Goal: Transaction & Acquisition: Purchase product/service

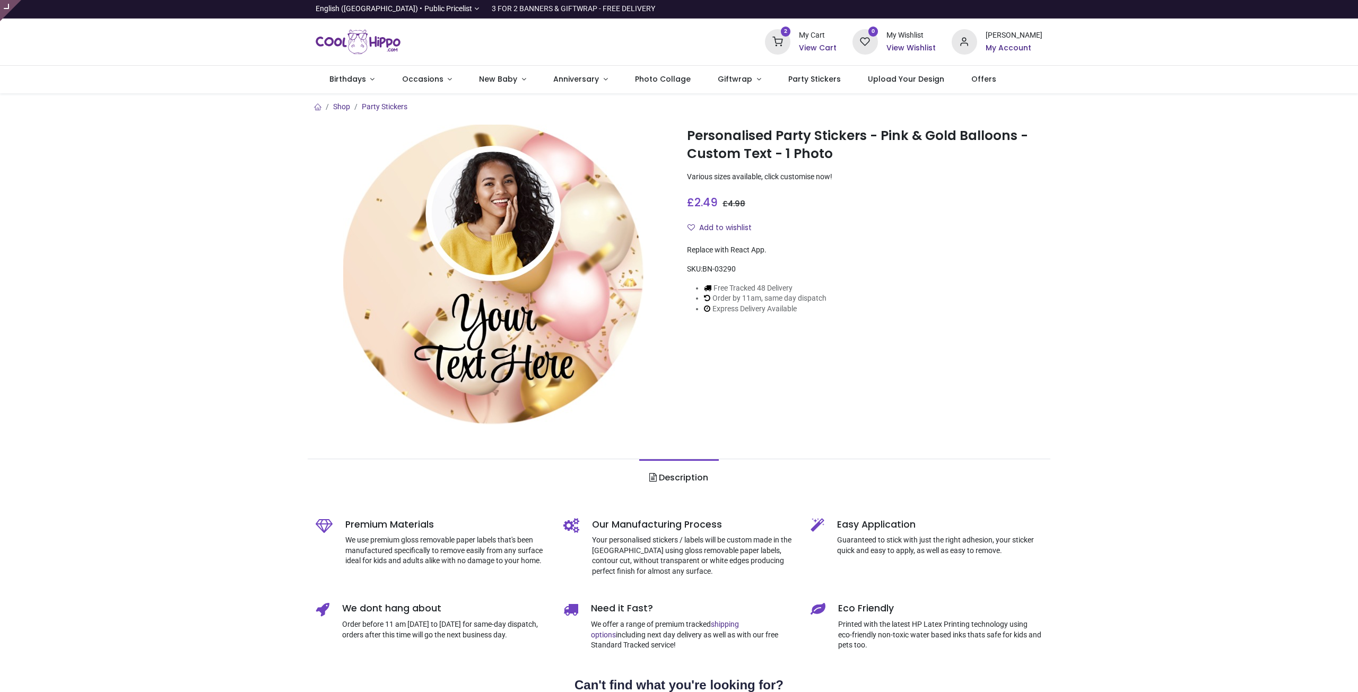
type input "**********"
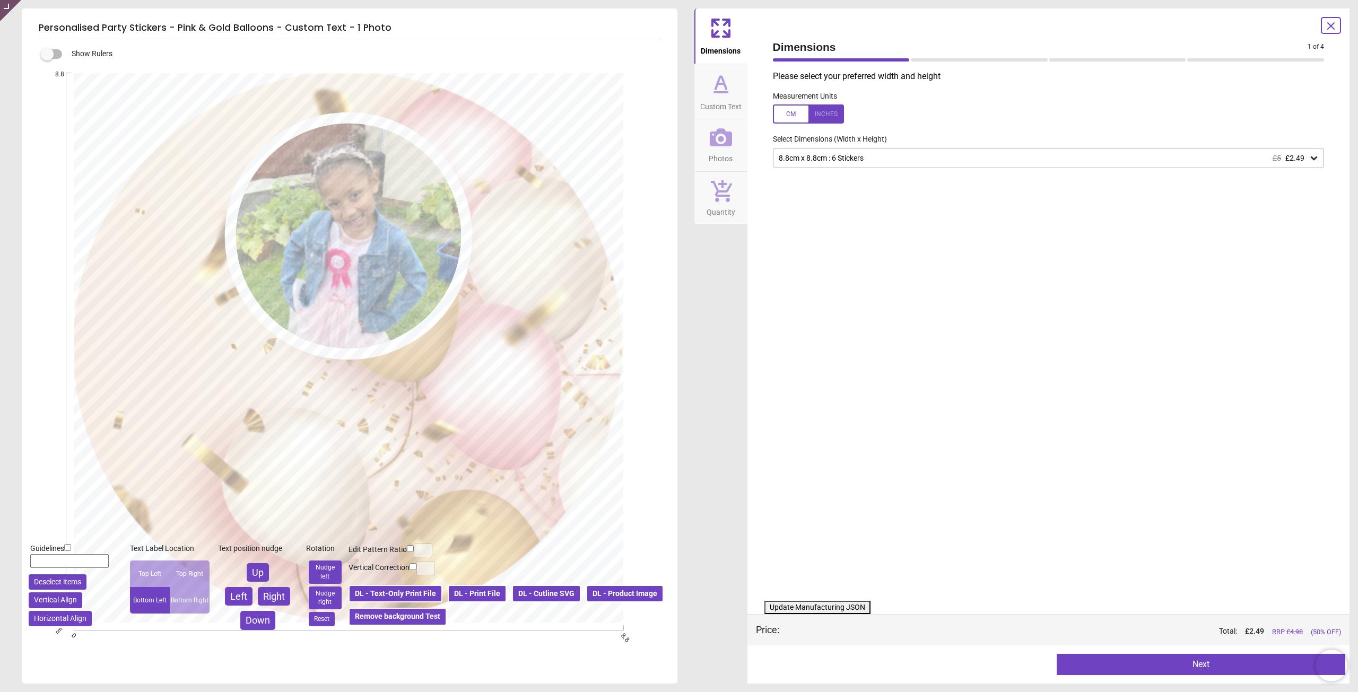
drag, startPoint x: 725, startPoint y: 154, endPoint x: 732, endPoint y: 155, distance: 7.0
click at [725, 154] on span "Photos" at bounding box center [721, 157] width 24 height 16
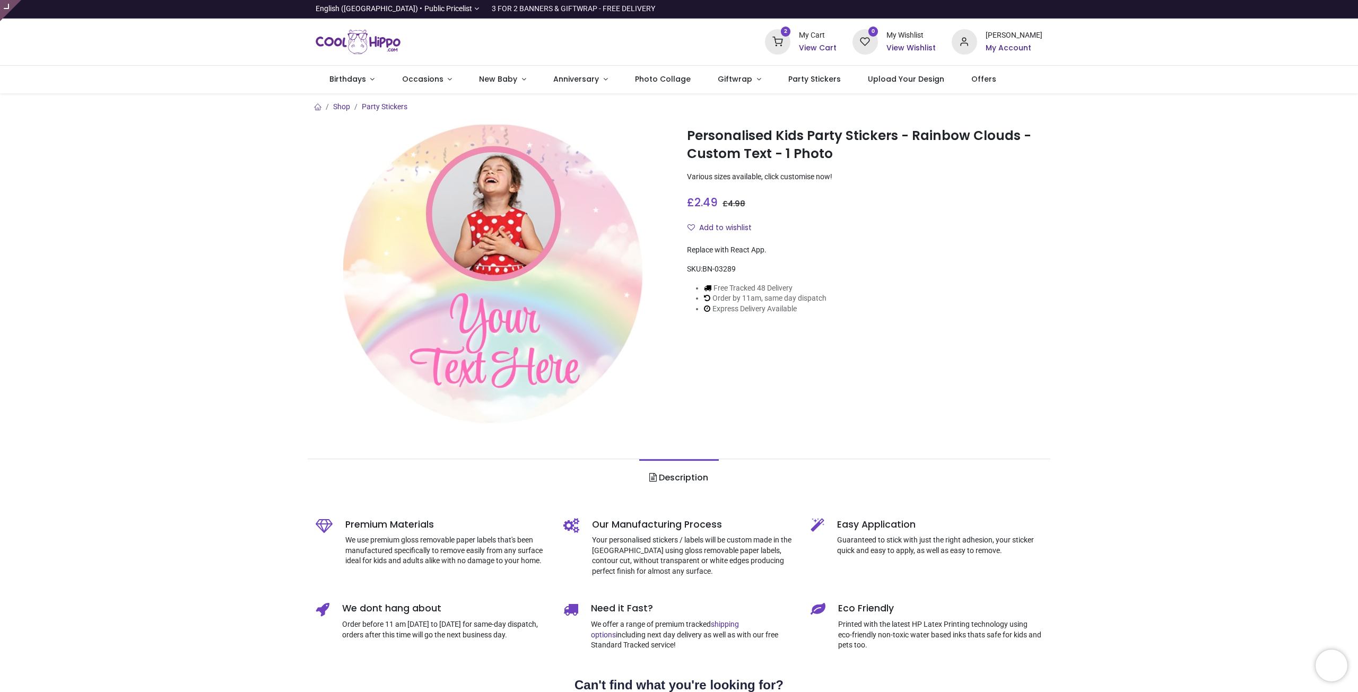
type input "**********"
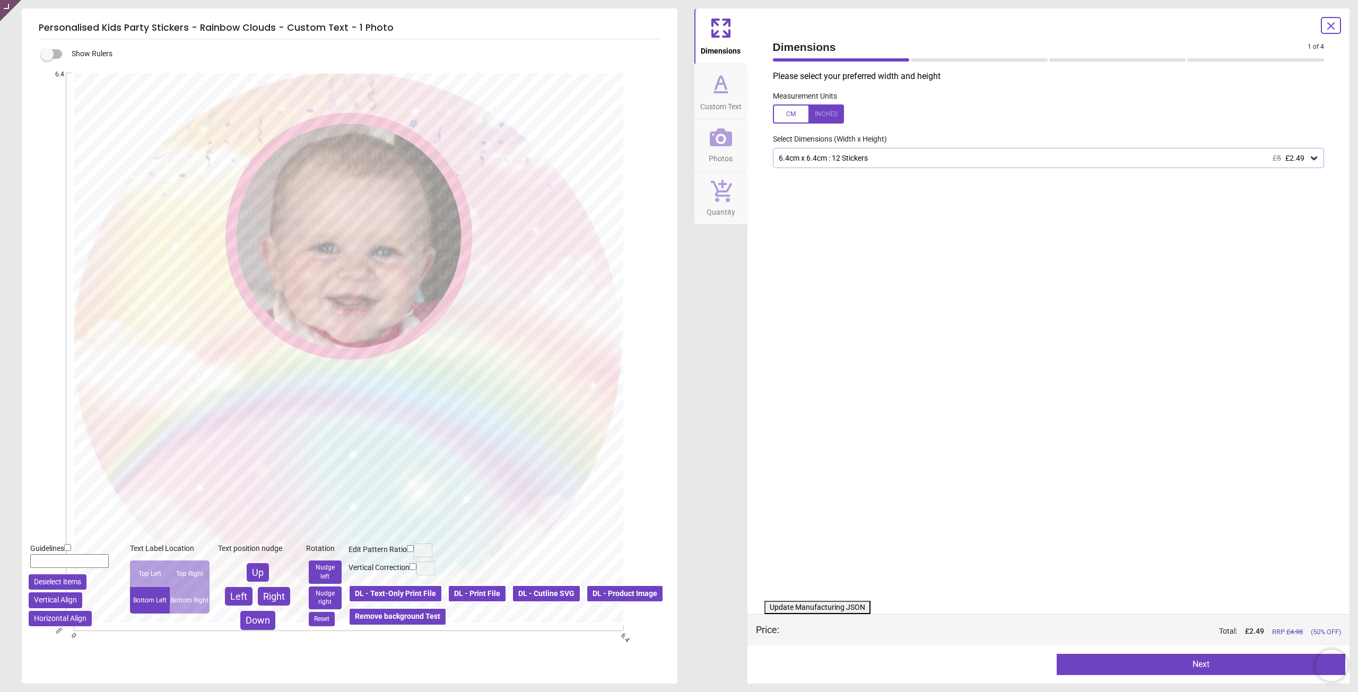
click at [720, 152] on span "Photos" at bounding box center [721, 157] width 24 height 16
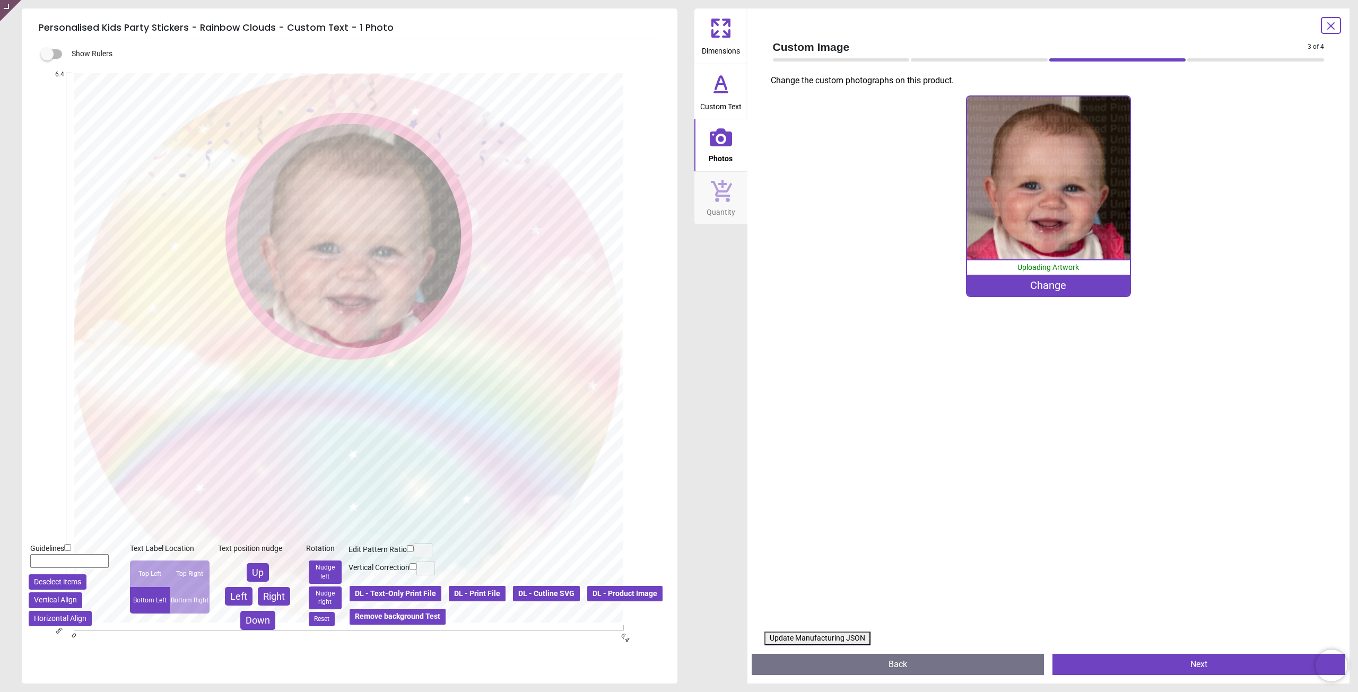
click at [1085, 297] on div "0% Uploading Artwork Change" at bounding box center [1048, 196] width 165 height 202
click at [1075, 287] on div "Change" at bounding box center [1048, 285] width 163 height 21
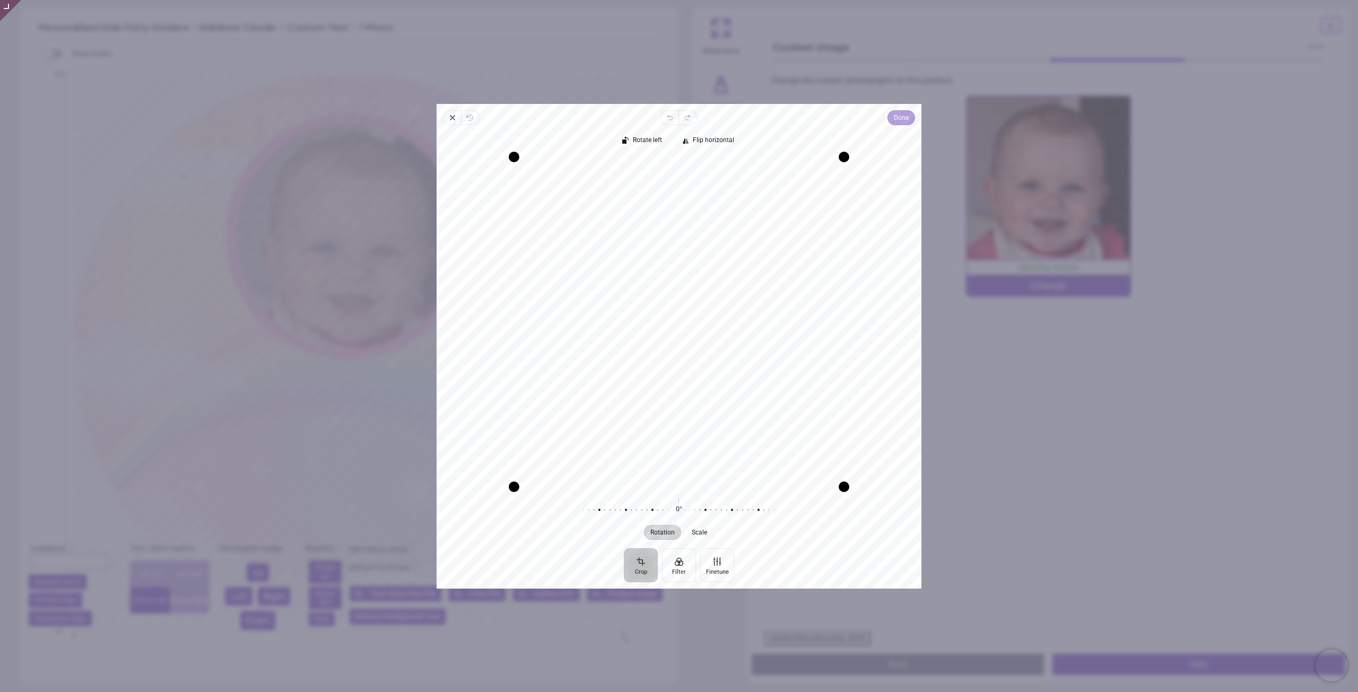
click at [897, 114] on span "Done" at bounding box center [901, 117] width 15 height 13
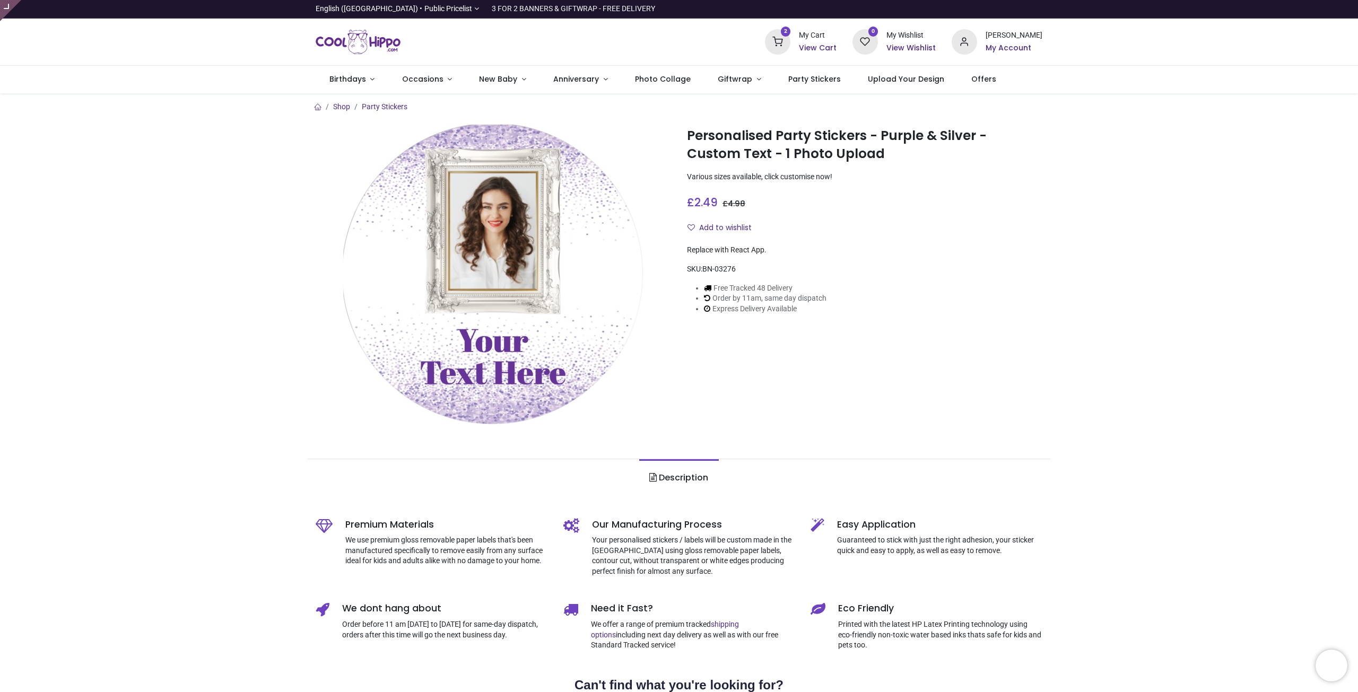
type input "**********"
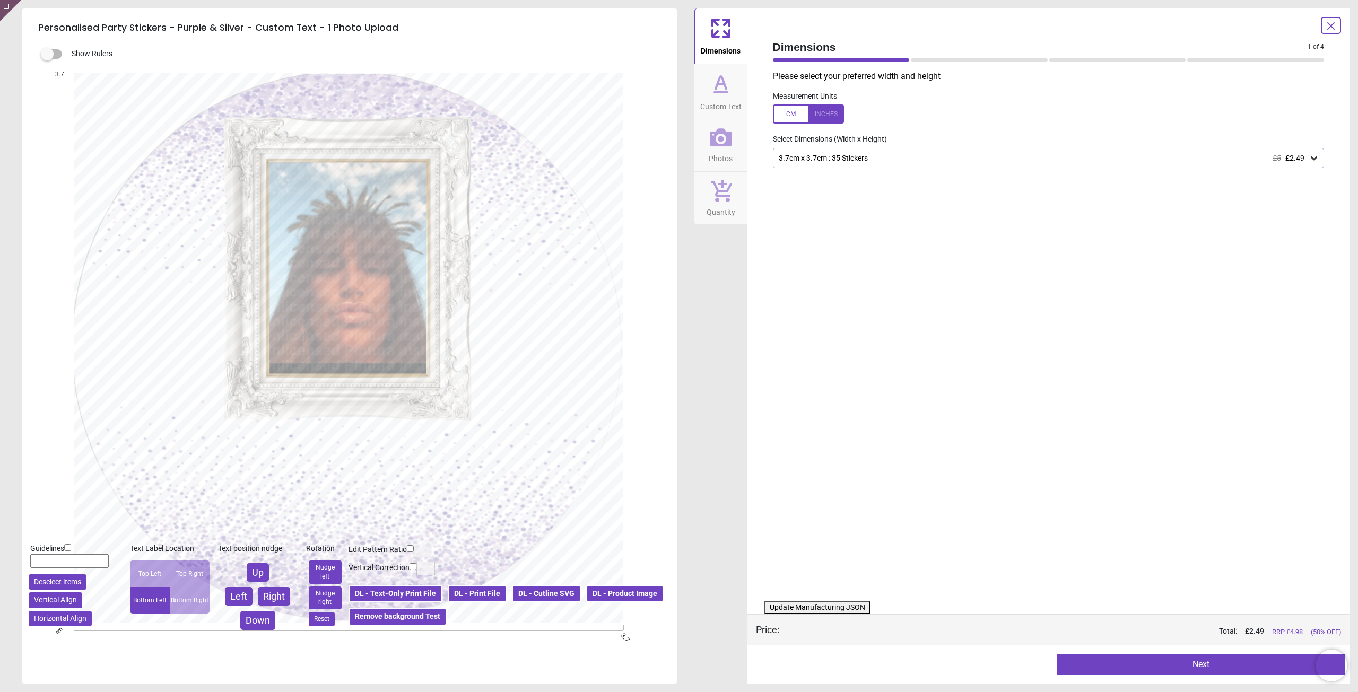
click at [715, 145] on icon at bounding box center [721, 137] width 22 height 18
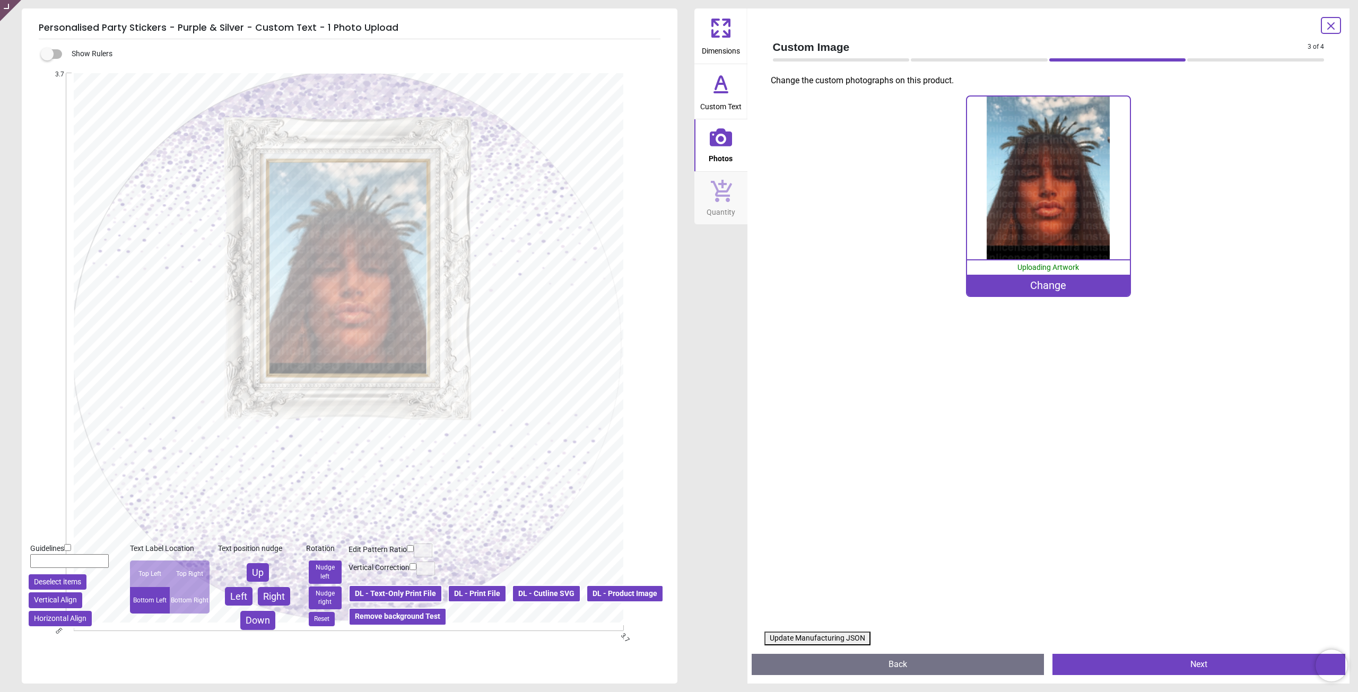
click at [1024, 279] on div "Change" at bounding box center [1048, 285] width 163 height 21
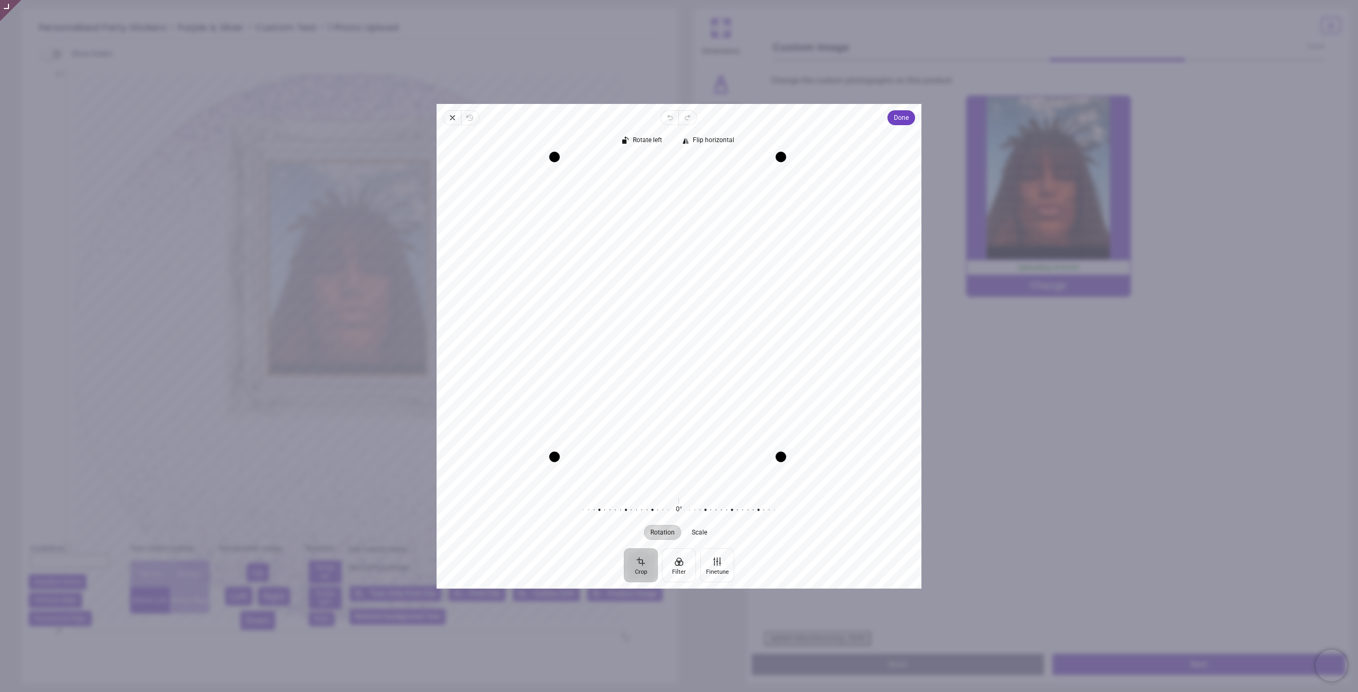
drag, startPoint x: 804, startPoint y: 490, endPoint x: 773, endPoint y: 465, distance: 38.9
click at [773, 465] on div "Recenter" at bounding box center [679, 321] width 468 height 330
click at [707, 393] on div "Recenter" at bounding box center [679, 321] width 468 height 330
drag, startPoint x: 560, startPoint y: 160, endPoint x: 711, endPoint y: 152, distance: 151.9
click at [576, 181] on div "Drag corner tl" at bounding box center [570, 177] width 11 height 11
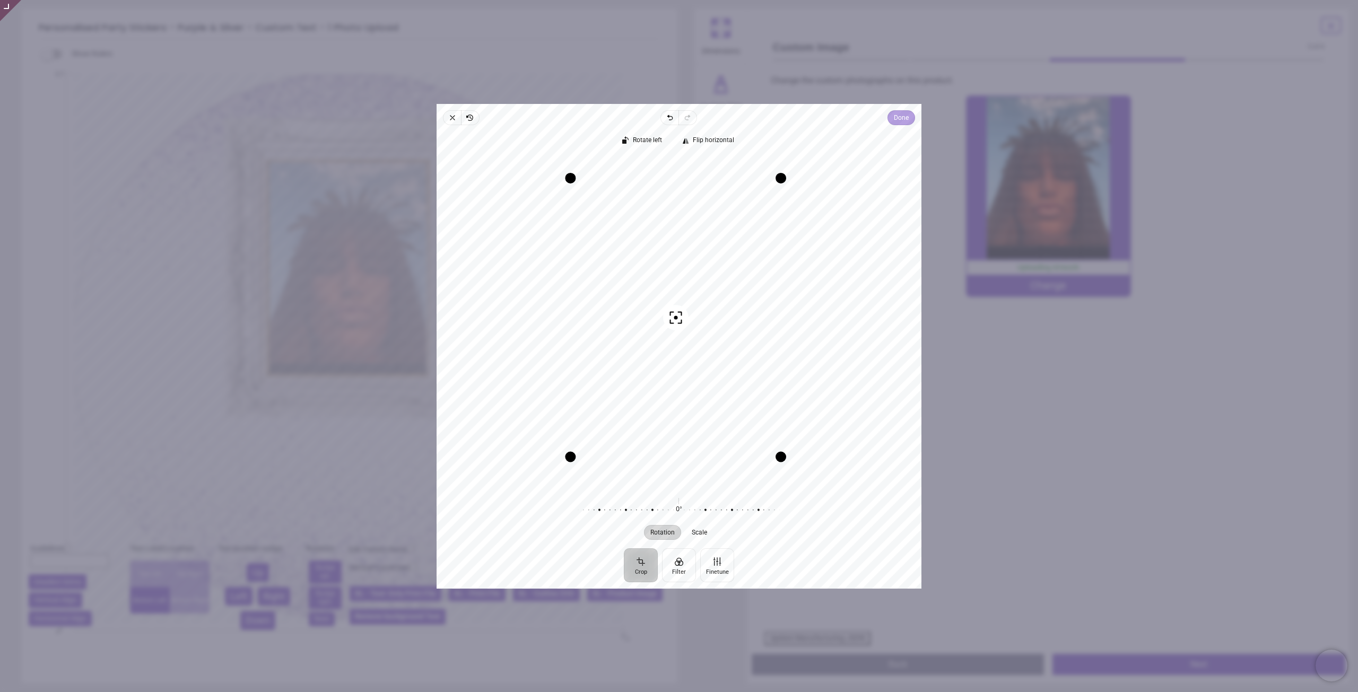
click at [904, 121] on span "Done" at bounding box center [901, 117] width 15 height 13
